Goal: Task Accomplishment & Management: Complete application form

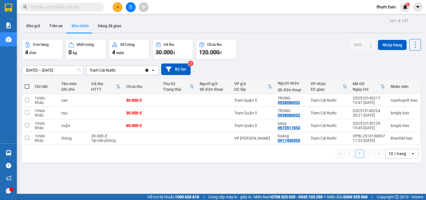
click at [58, 21] on button "Trên xe" at bounding box center [56, 25] width 22 height 13
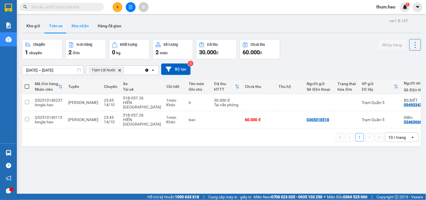
click at [82, 29] on button "Kho nhận" at bounding box center [80, 25] width 26 height 13
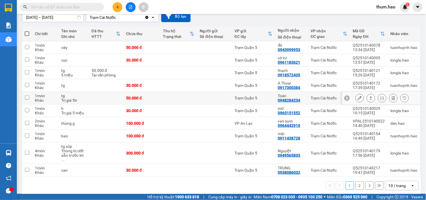
scroll to position [55, 0]
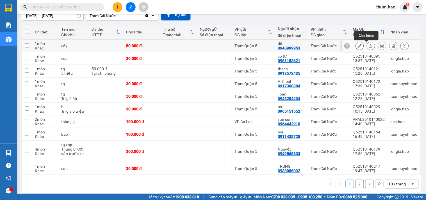
click at [369, 46] on icon at bounding box center [371, 46] width 4 height 4
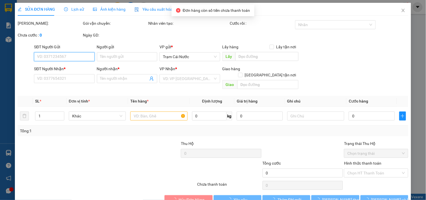
type input "0943999953"
type input "đô"
type input "50.000"
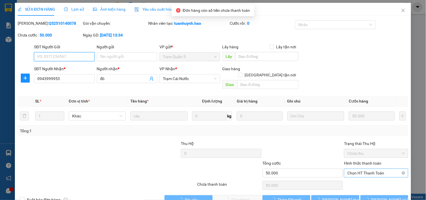
click at [358, 169] on span "Chọn HT Thanh Toán" at bounding box center [376, 173] width 57 height 8
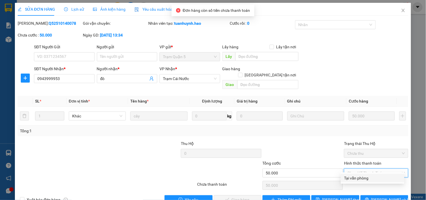
click at [350, 176] on div "Tại văn phòng" at bounding box center [373, 178] width 57 height 6
type input "0"
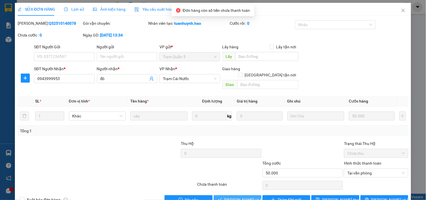
click at [242, 197] on span "Lưu và Giao hàng" at bounding box center [252, 200] width 54 height 6
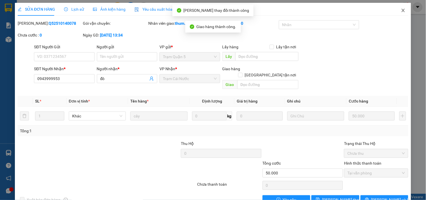
click at [402, 12] on icon "close" at bounding box center [403, 10] width 3 height 3
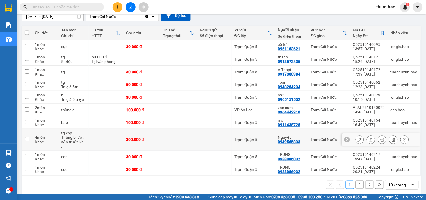
scroll to position [55, 0]
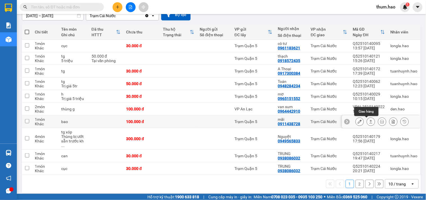
click at [369, 120] on icon at bounding box center [371, 122] width 4 height 4
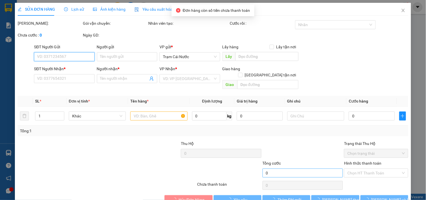
type input "0911438728"
type input "mãi"
type input "100.000"
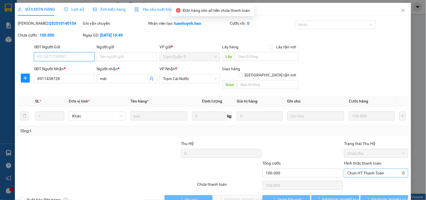
click at [359, 169] on span "Chọn HT Thanh Toán" at bounding box center [376, 173] width 57 height 8
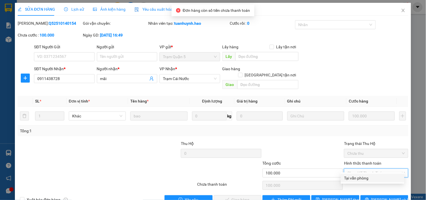
click at [353, 181] on div "Tại văn phòng" at bounding box center [373, 178] width 57 height 6
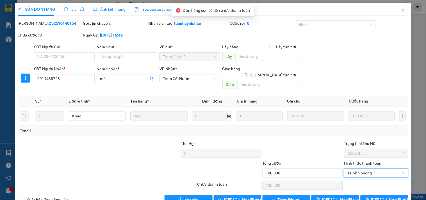
type input "0"
click at [226, 197] on span "Lưu và Giao hàng" at bounding box center [252, 200] width 54 height 6
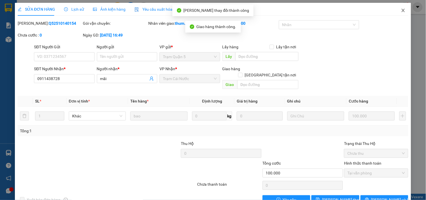
click at [400, 9] on span "Close" at bounding box center [404, 11] width 16 height 16
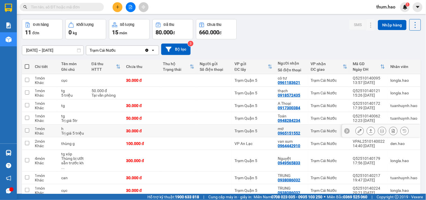
scroll to position [55, 0]
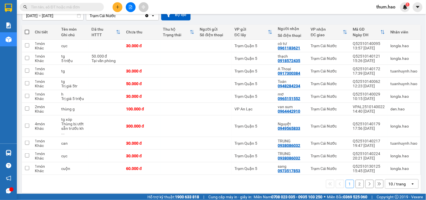
click at [368, 182] on icon at bounding box center [370, 184] width 4 height 4
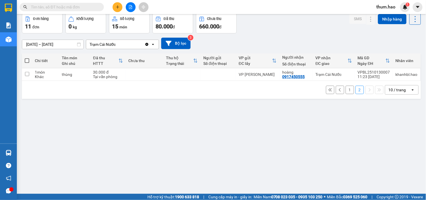
scroll to position [0, 0]
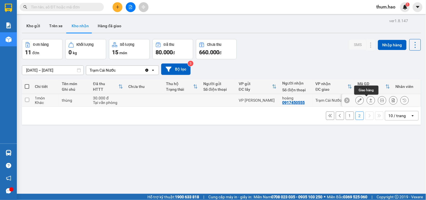
click at [369, 100] on icon at bounding box center [371, 100] width 4 height 4
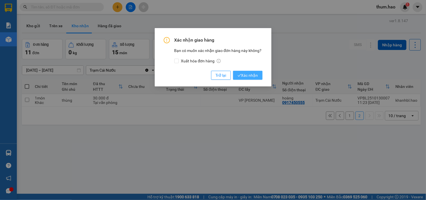
click at [248, 78] on span "Xác nhận" at bounding box center [248, 75] width 21 height 6
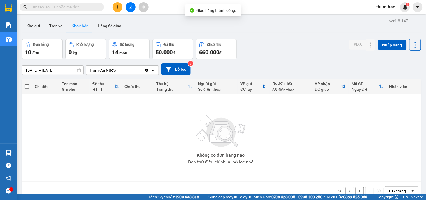
click at [30, 68] on input "[DATE] – [DATE]" at bounding box center [52, 70] width 61 height 9
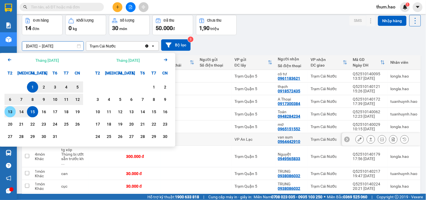
scroll to position [55, 0]
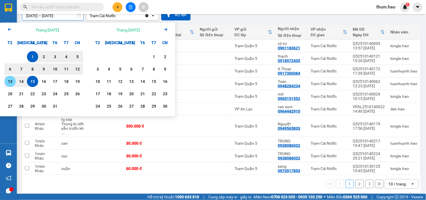
click at [356, 183] on button "2" at bounding box center [360, 184] width 8 height 8
type input "[DATE] – [DATE]"
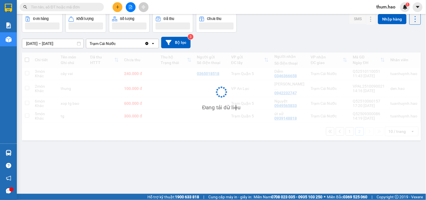
scroll to position [26, 0]
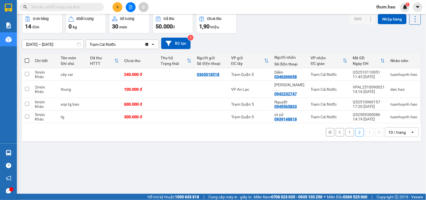
click at [347, 128] on button "1" at bounding box center [350, 132] width 8 height 8
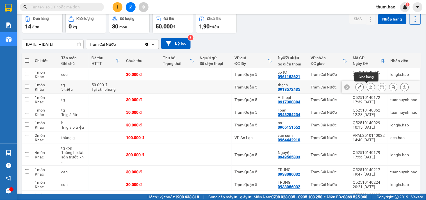
click at [369, 88] on icon at bounding box center [371, 87] width 4 height 4
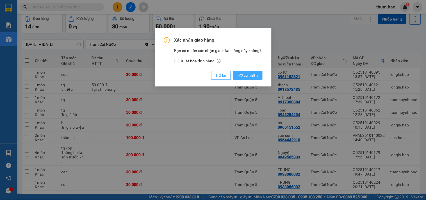
click at [252, 71] on button "Xác nhận" at bounding box center [248, 75] width 30 height 9
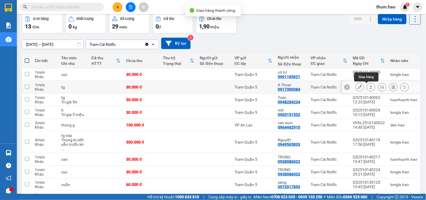
click at [367, 85] on button at bounding box center [371, 87] width 8 height 10
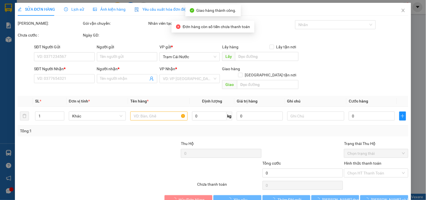
type input "0917300384"
type input "A Thoại"
type input "30.000"
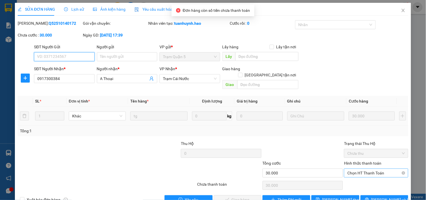
click at [379, 170] on span "Chọn HT Thanh Toán" at bounding box center [376, 173] width 57 height 8
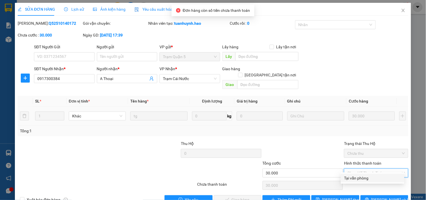
click at [371, 181] on div "Tại văn phòng" at bounding box center [373, 178] width 57 height 6
type input "0"
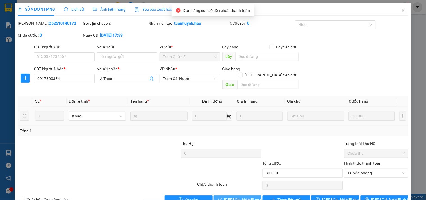
click at [235, 197] on span "Lưu và Giao hàng" at bounding box center [252, 200] width 54 height 6
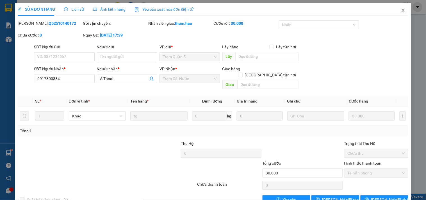
click at [401, 13] on icon "close" at bounding box center [403, 10] width 4 height 4
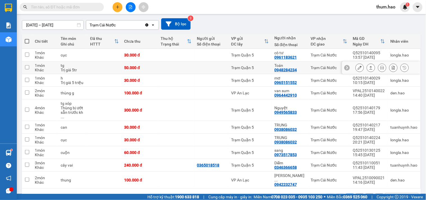
scroll to position [55, 0]
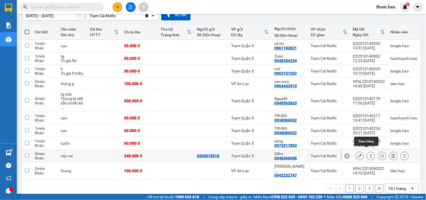
click at [369, 154] on icon at bounding box center [371, 156] width 4 height 4
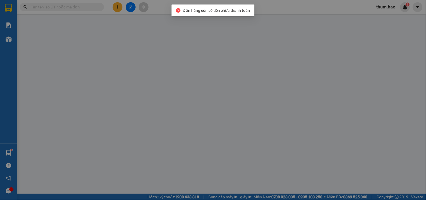
type input "0365018518"
type input "0346366658"
type input "Diễm"
type input "240.000"
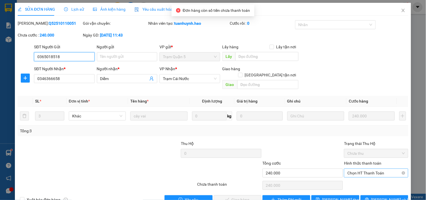
click at [359, 169] on span "Chọn HT Thanh Toán" at bounding box center [376, 173] width 57 height 8
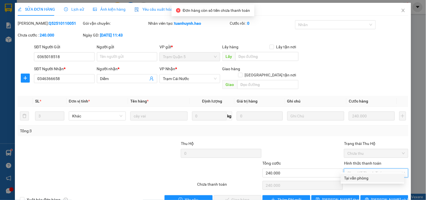
click at [353, 180] on div "Tại văn phòng" at bounding box center [373, 178] width 57 height 6
type input "0"
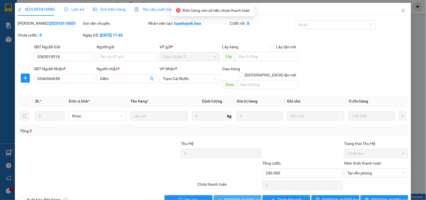
click at [223, 197] on button "Lưu và Giao hàng" at bounding box center [238, 199] width 48 height 9
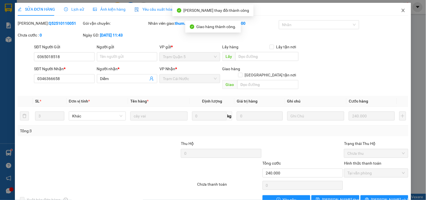
click at [402, 9] on icon "close" at bounding box center [403, 10] width 3 height 3
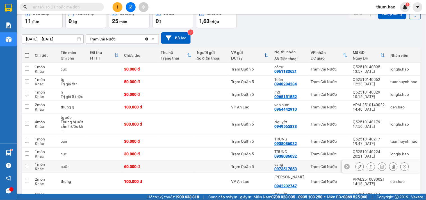
scroll to position [55, 0]
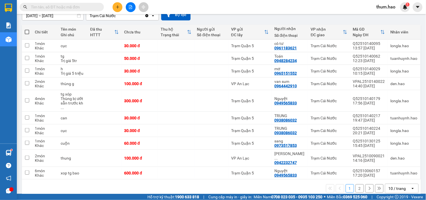
click at [356, 184] on button "2" at bounding box center [360, 188] width 8 height 8
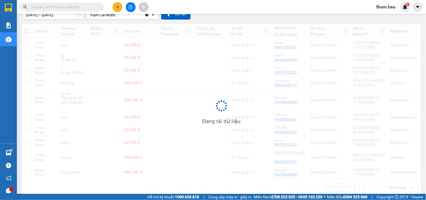
scroll to position [26, 0]
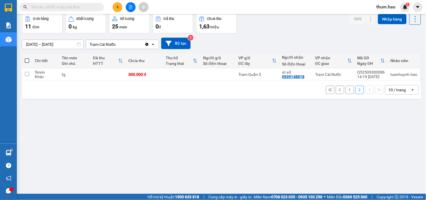
click at [329, 89] on icon at bounding box center [331, 90] width 4 height 4
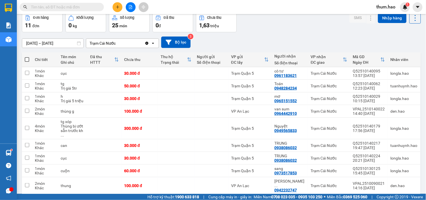
scroll to position [0, 0]
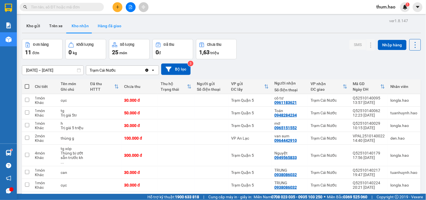
click at [114, 26] on button "Hàng đã giao" at bounding box center [109, 25] width 33 height 13
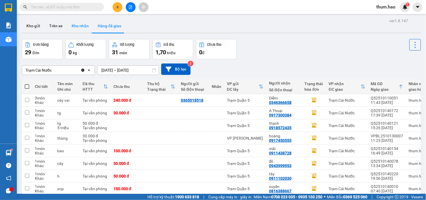
click at [75, 28] on button "Kho nhận" at bounding box center [80, 25] width 26 height 13
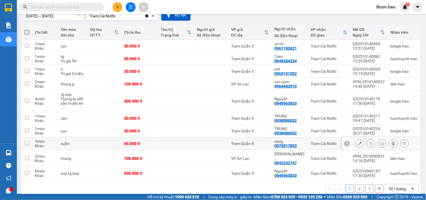
scroll to position [55, 0]
click at [356, 184] on button "2" at bounding box center [360, 188] width 8 height 8
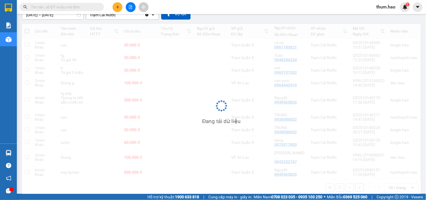
scroll to position [26, 0]
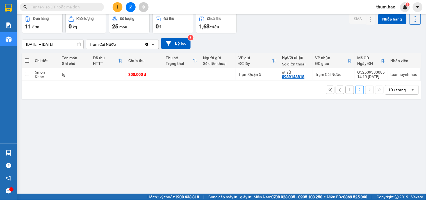
click at [326, 91] on button at bounding box center [330, 90] width 8 height 8
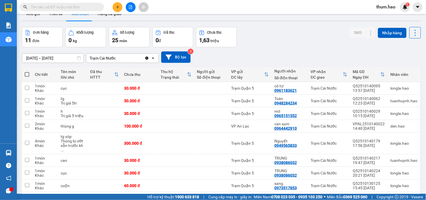
scroll to position [0, 0]
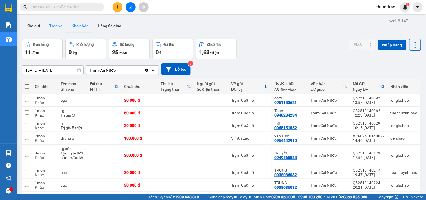
drag, startPoint x: 68, startPoint y: 24, endPoint x: 62, endPoint y: 27, distance: 6.8
click at [62, 27] on div "Kho gửi Trên xe Kho nhận Hàng đã giao" at bounding box center [221, 26] width 399 height 15
click at [55, 30] on button "Trên xe" at bounding box center [56, 25] width 22 height 13
type input "[DATE] – [DATE]"
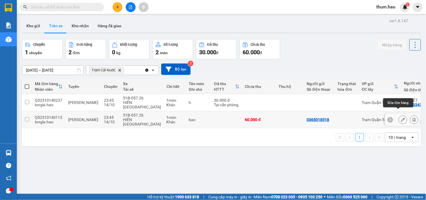
click at [401, 118] on icon at bounding box center [403, 120] width 4 height 4
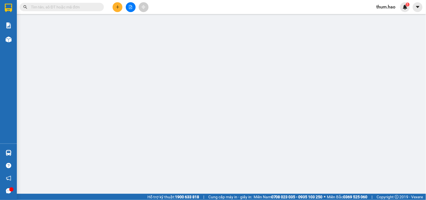
type input "0365018518"
type input "0346366658"
type input "Diễm"
type input "60.000"
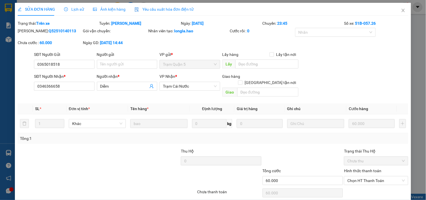
click at [112, 10] on span "Ảnh kiện hàng" at bounding box center [109, 9] width 33 height 4
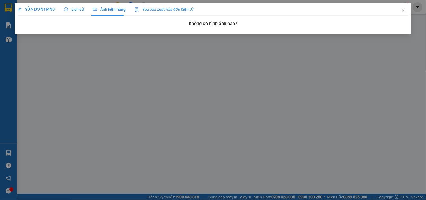
click at [34, 9] on span "SỬA ĐƠN HÀNG" at bounding box center [36, 9] width 37 height 4
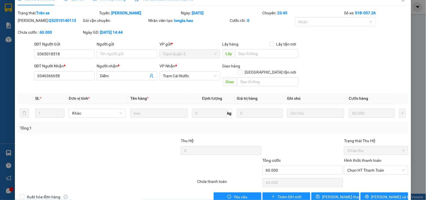
scroll to position [16, 0]
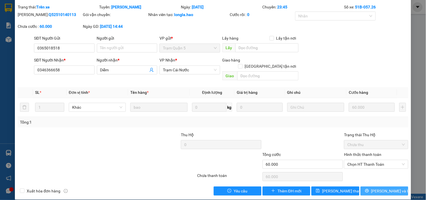
click at [374, 187] on button "[PERSON_NAME] và In" at bounding box center [385, 191] width 48 height 9
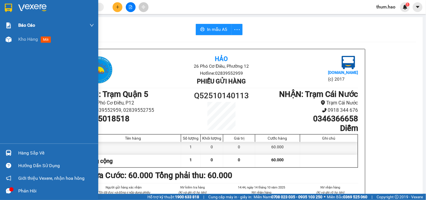
drag, startPoint x: 30, startPoint y: 40, endPoint x: 34, endPoint y: 23, distance: 17.5
click at [31, 39] on span "Kho hàng" at bounding box center [28, 39] width 20 height 5
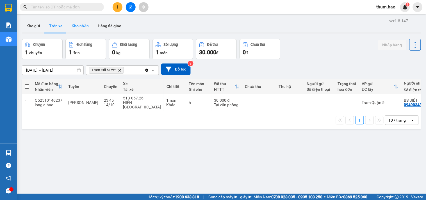
click at [83, 23] on button "Kho nhận" at bounding box center [80, 25] width 26 height 13
type input "[DATE] – [DATE]"
